Goal: Information Seeking & Learning: Learn about a topic

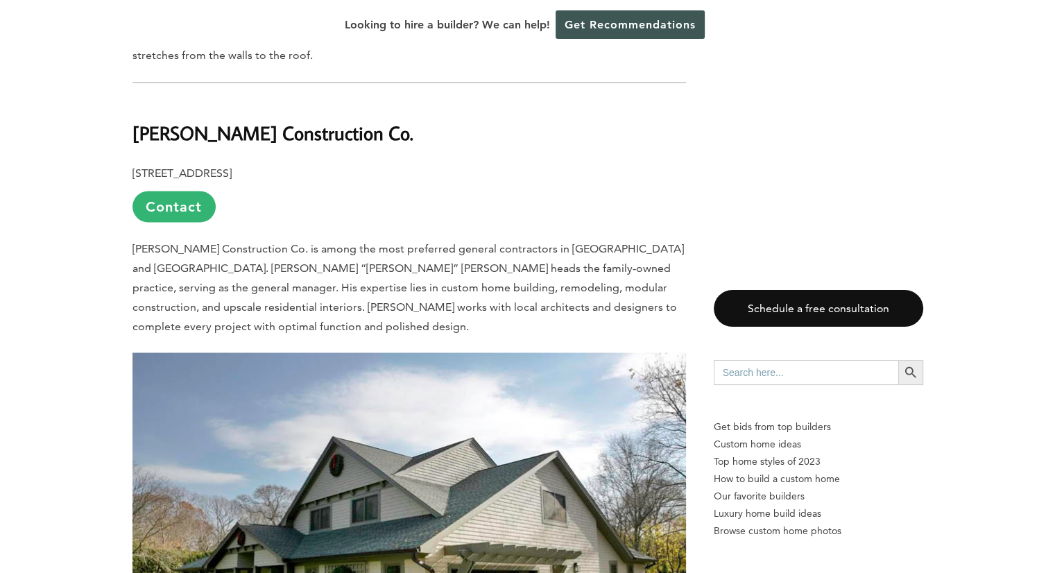
scroll to position [2501, 0]
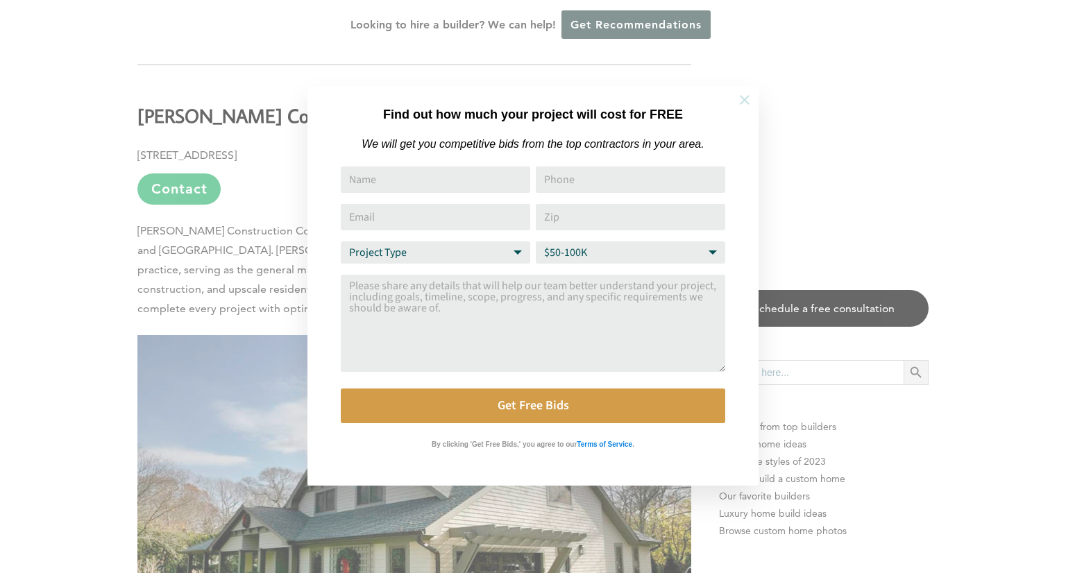
click at [741, 104] on icon at bounding box center [744, 99] width 15 height 15
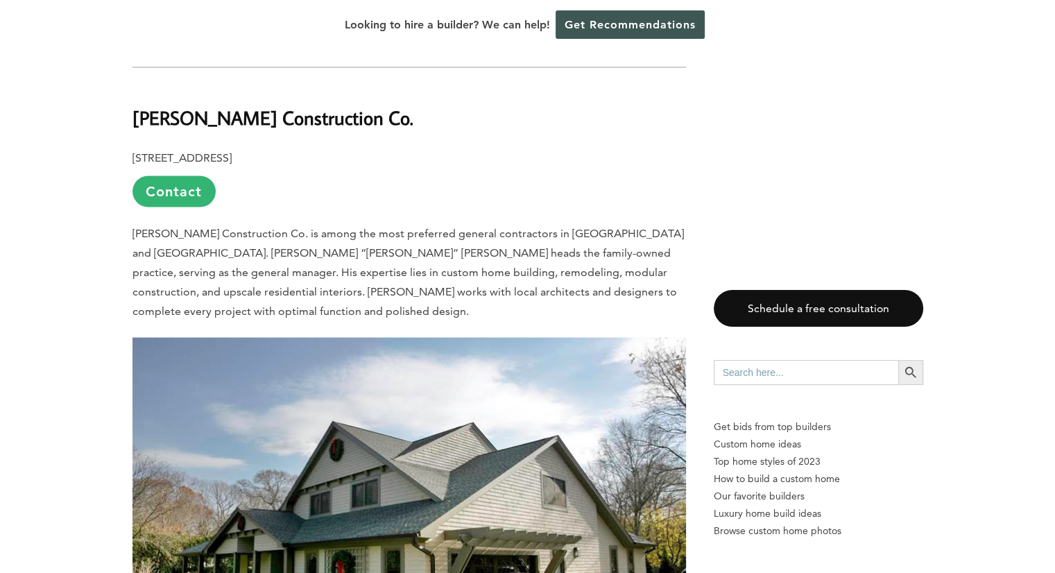
scroll to position [2497, 0]
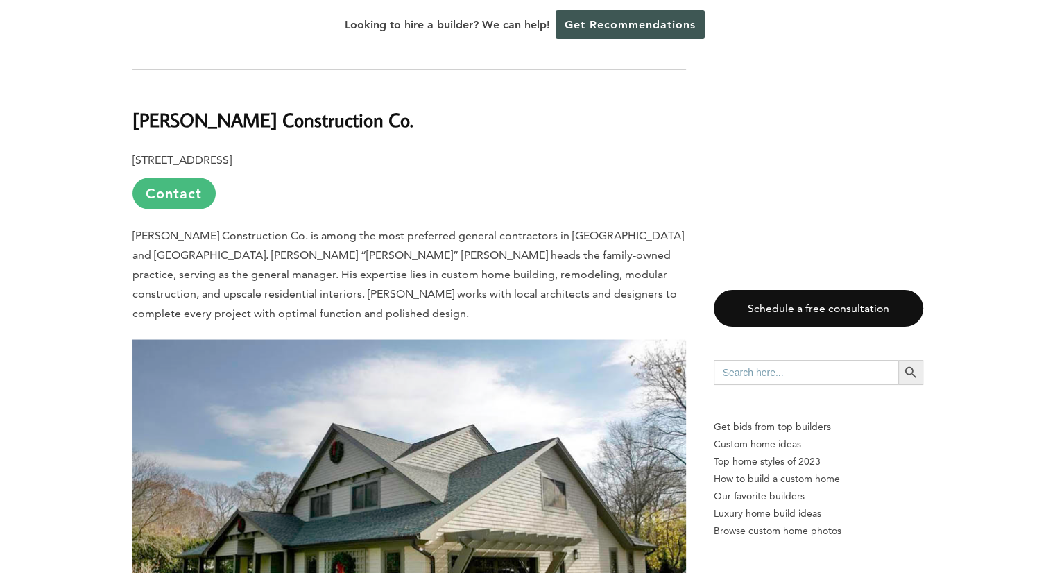
click at [167, 178] on link "Contact" at bounding box center [174, 193] width 83 height 31
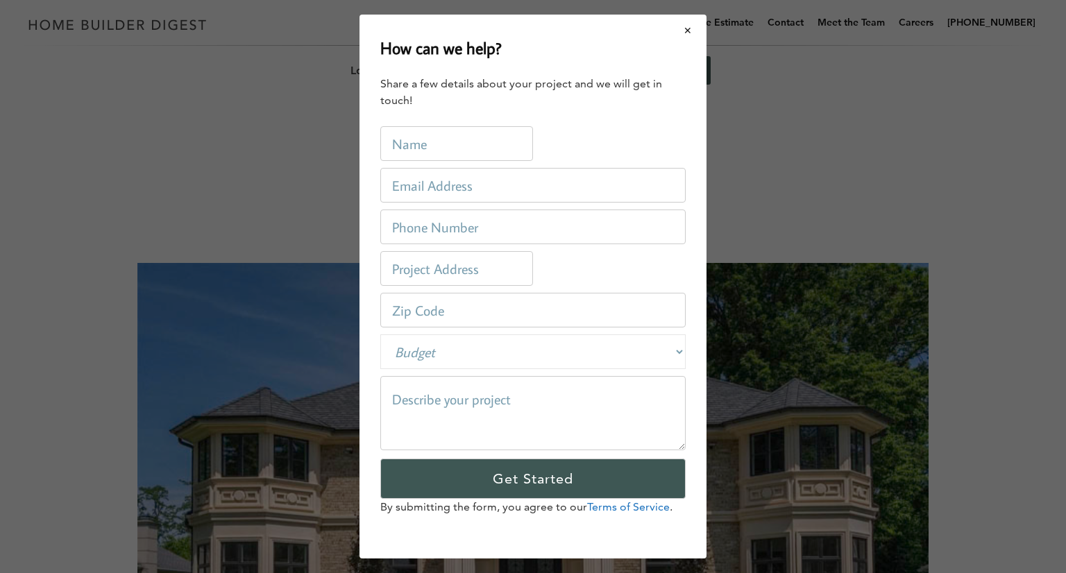
click at [686, 33] on button "Close modal" at bounding box center [688, 30] width 37 height 29
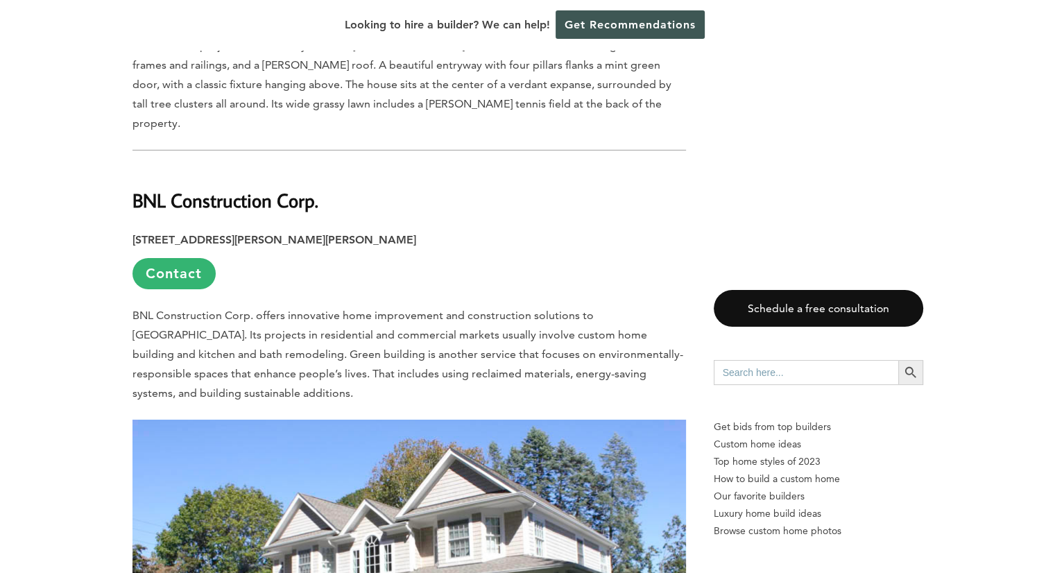
scroll to position [4762, 0]
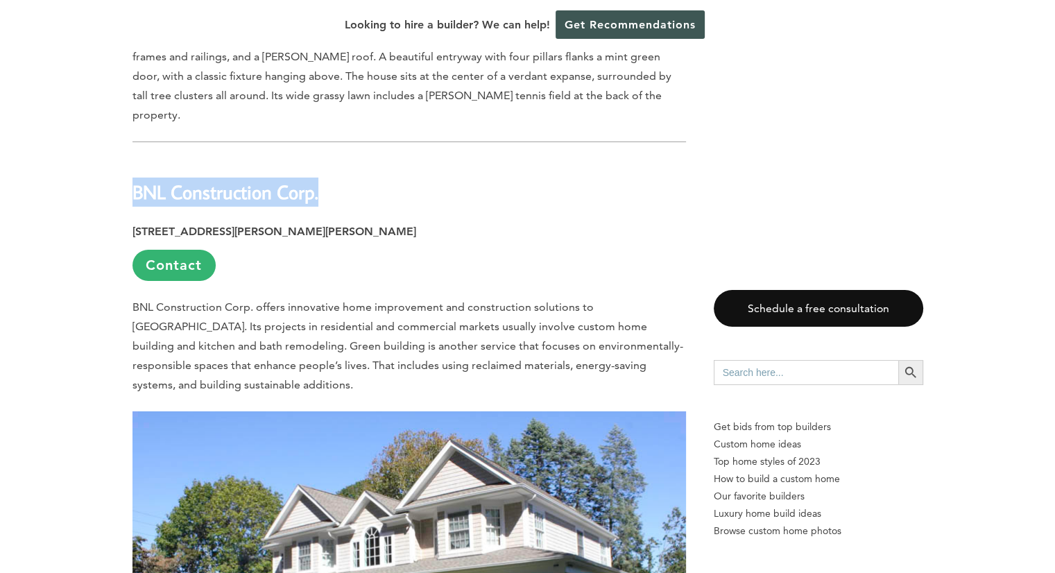
drag, startPoint x: 130, startPoint y: 80, endPoint x: 322, endPoint y: 87, distance: 191.6
copy b "BNL Construction Corp."
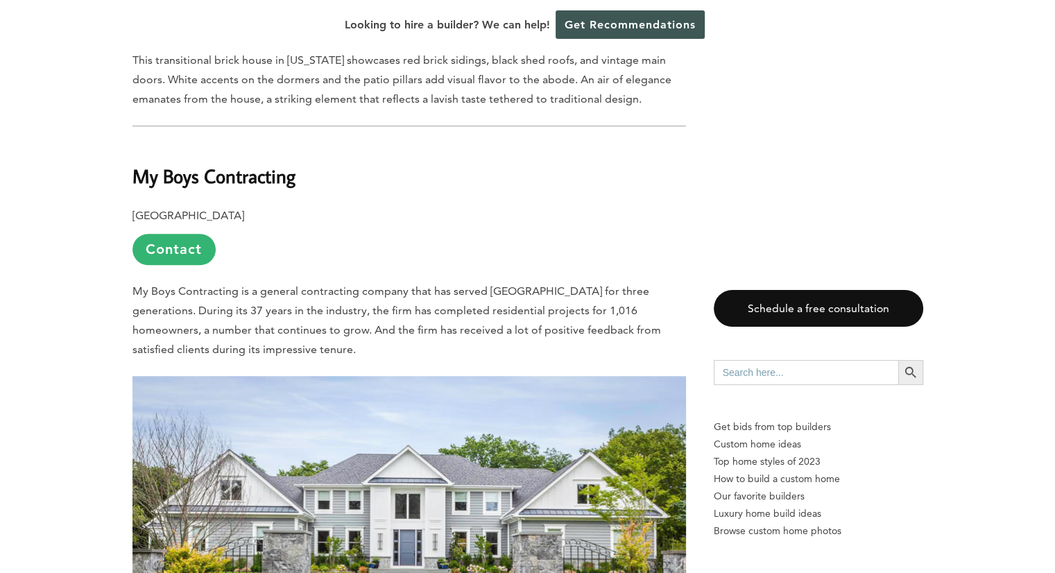
scroll to position [6333, 0]
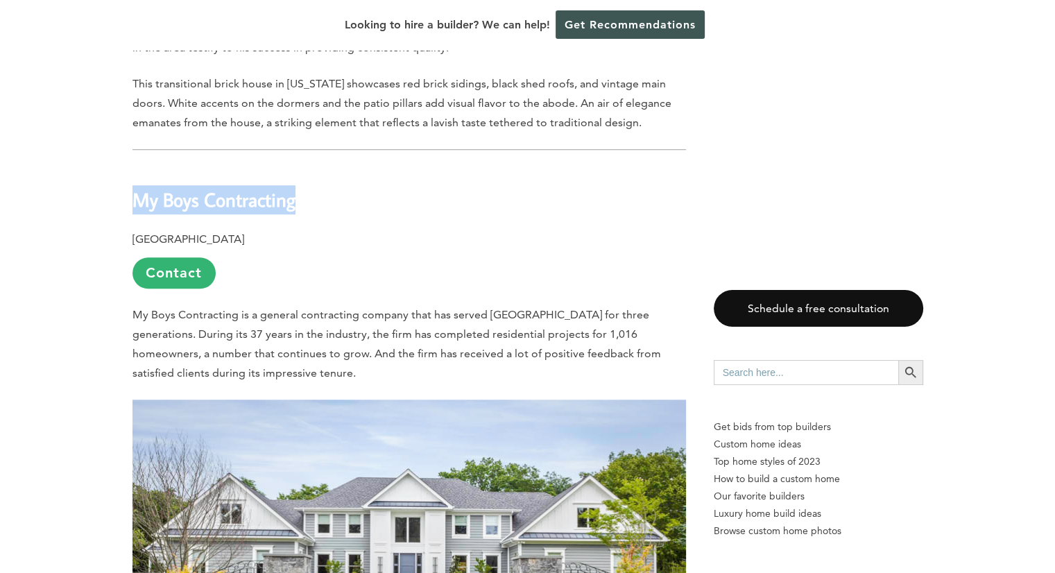
drag, startPoint x: 132, startPoint y: 62, endPoint x: 291, endPoint y: 69, distance: 159.7
click at [291, 187] on b "My Boys Contracting" at bounding box center [214, 199] width 163 height 24
copy b "My Boys Contracting"
